Goal: Information Seeking & Learning: Learn about a topic

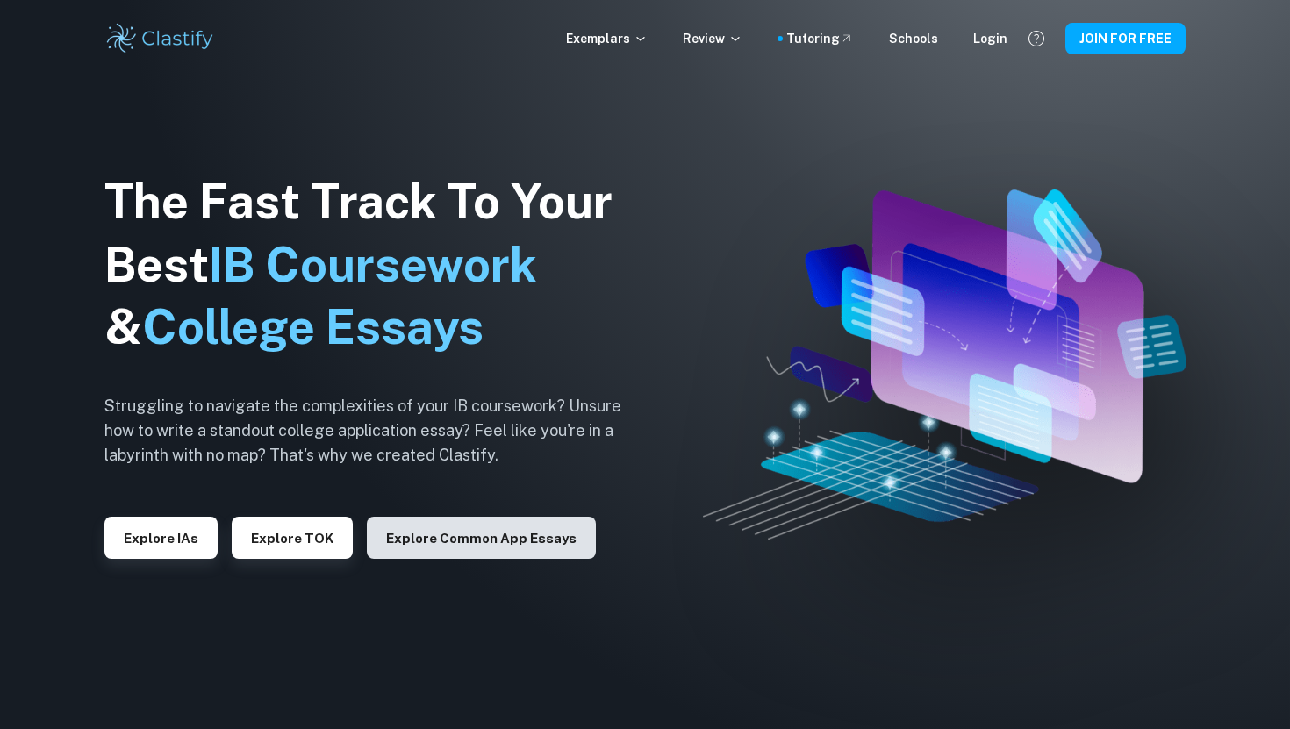
click at [532, 531] on button "Explore Common App essays" at bounding box center [481, 538] width 229 height 42
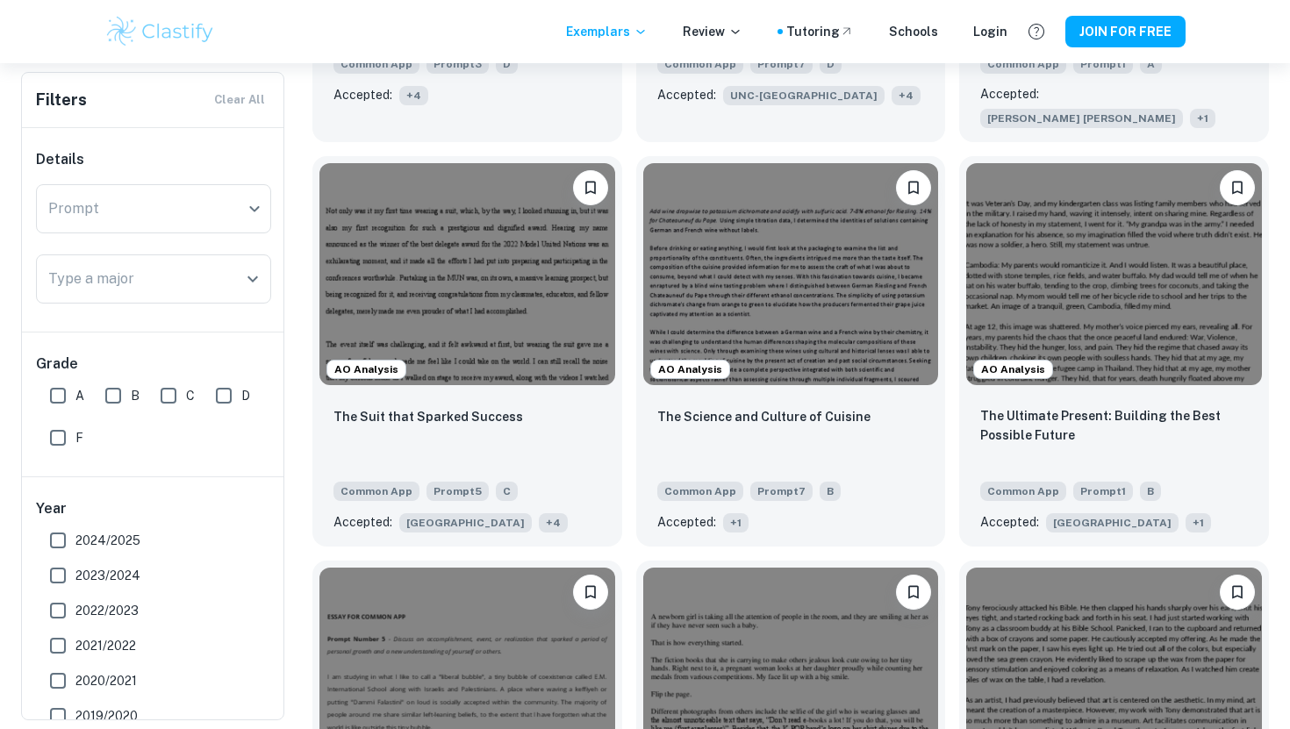
scroll to position [876, 0]
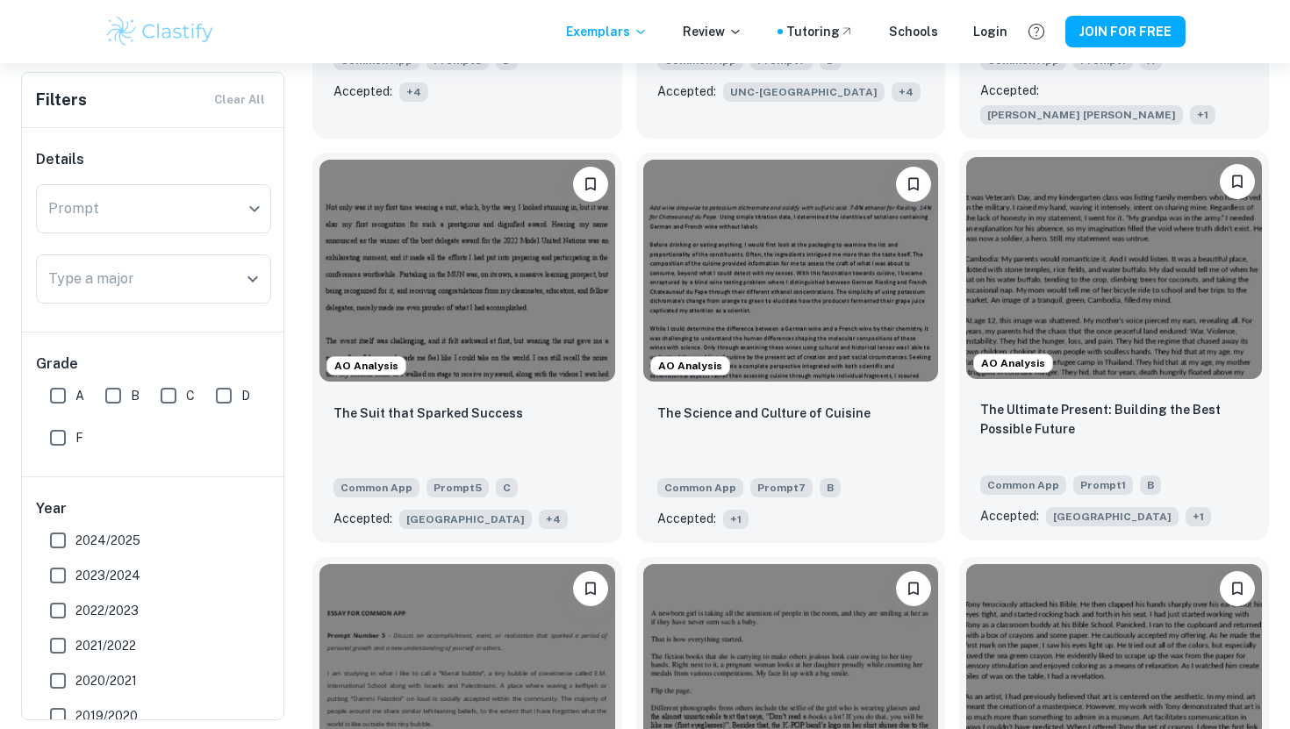
click at [1158, 226] on img at bounding box center [1114, 267] width 296 height 221
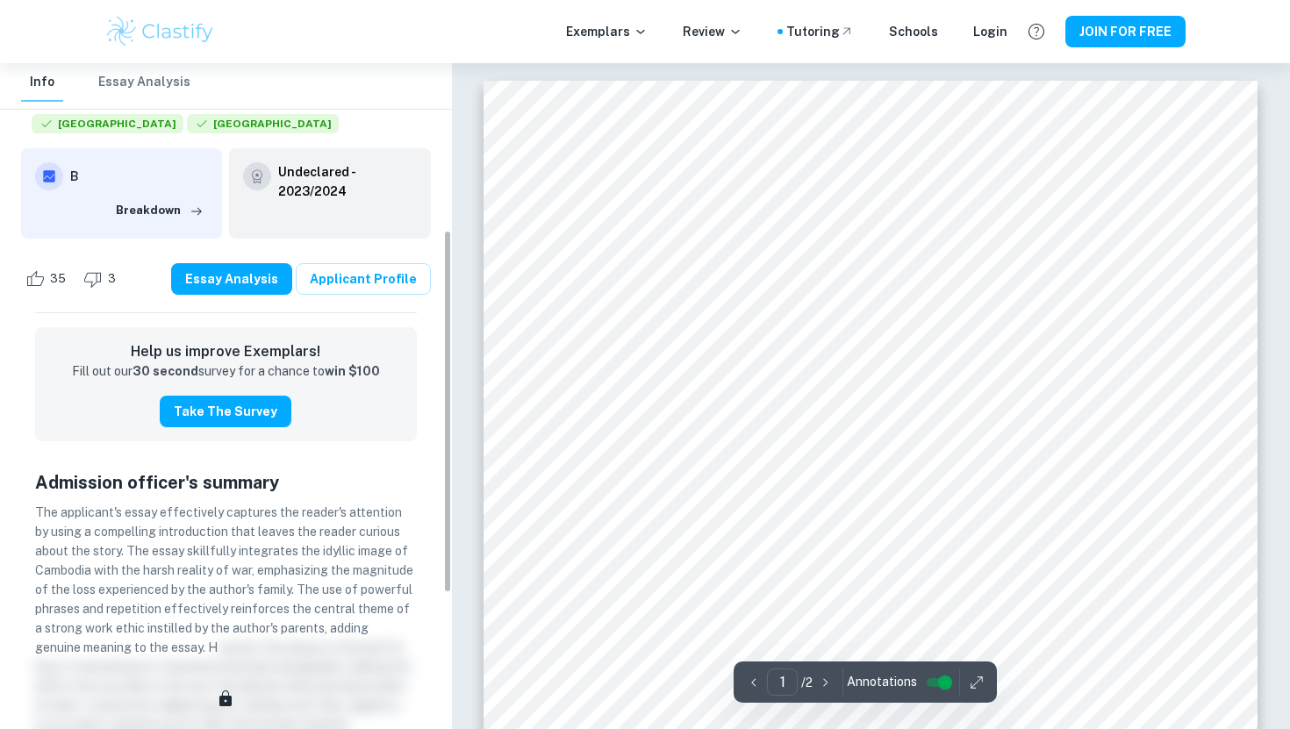
scroll to position [368, 0]
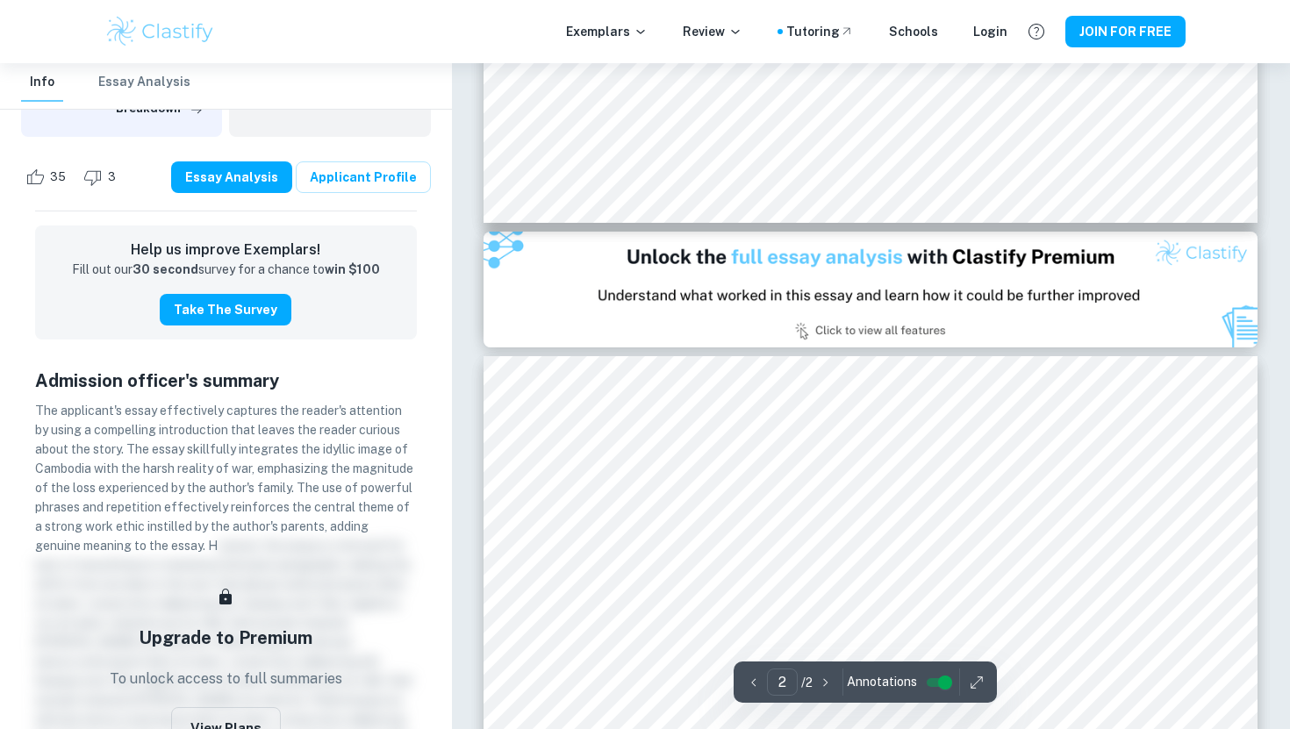
type input "1"
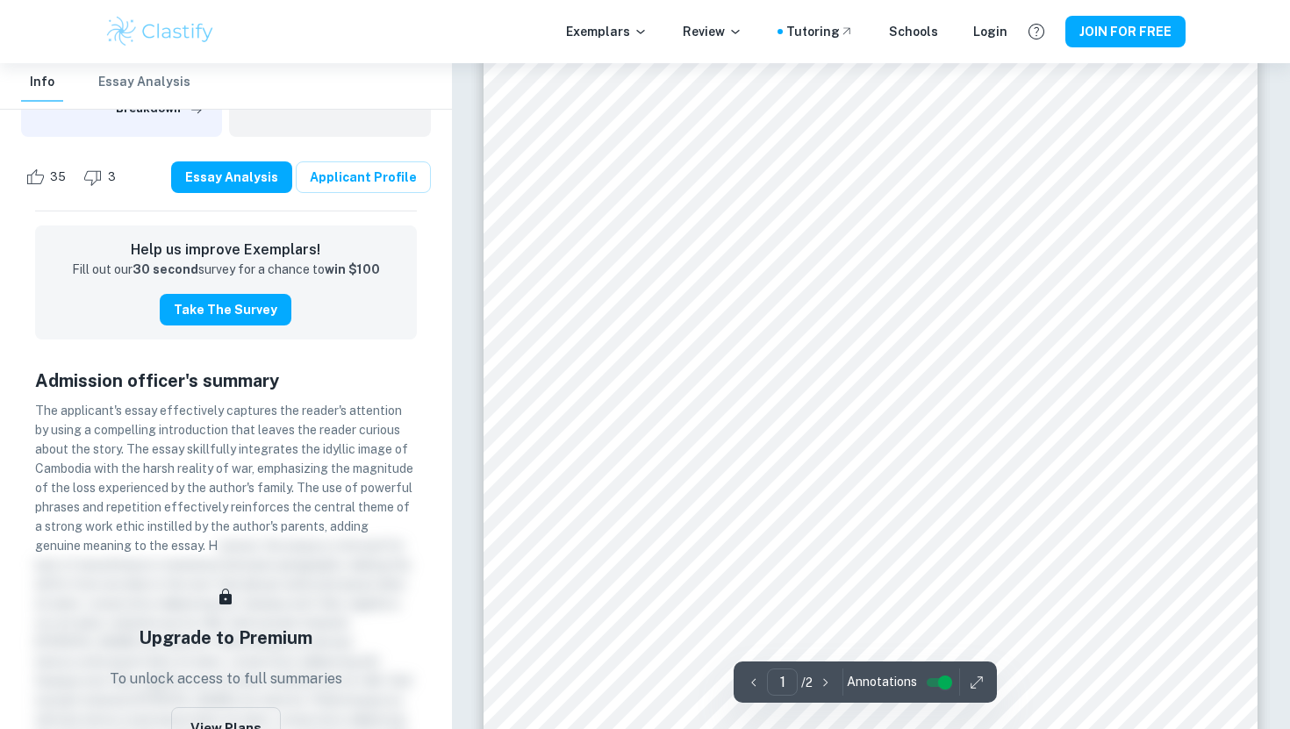
scroll to position [156, 0]
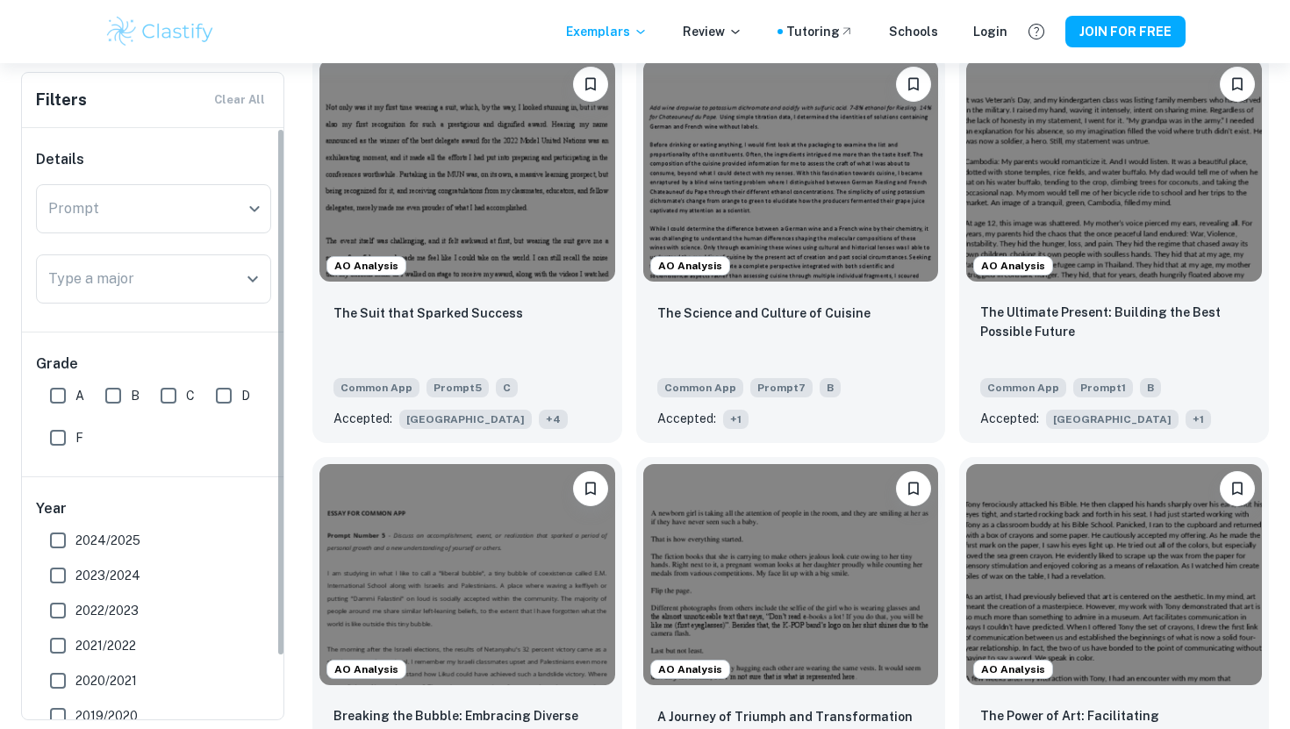
scroll to position [993, 0]
